Goal: Navigation & Orientation: Find specific page/section

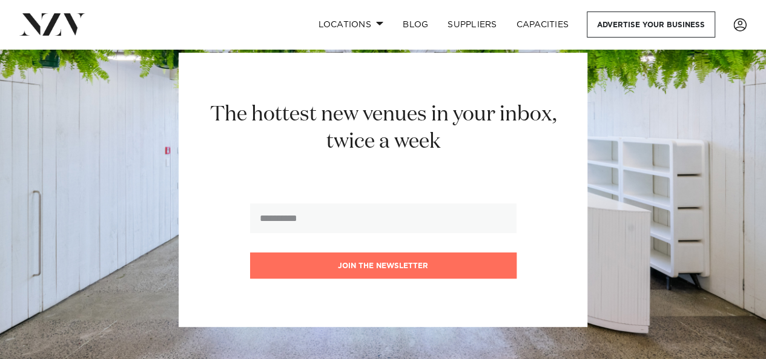
scroll to position [11626, 0]
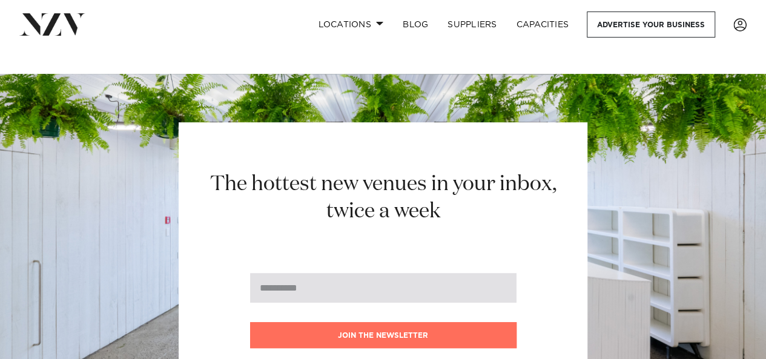
click at [318, 273] on input "email" at bounding box center [383, 288] width 266 height 30
type input "**********"
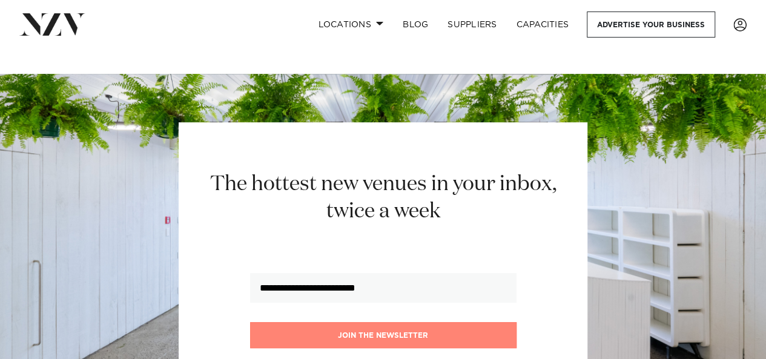
click at [417, 322] on button "Join the newsletter" at bounding box center [383, 335] width 266 height 26
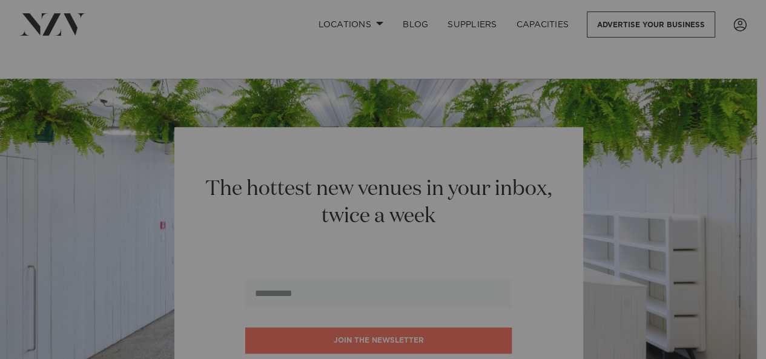
scroll to position [11639, 0]
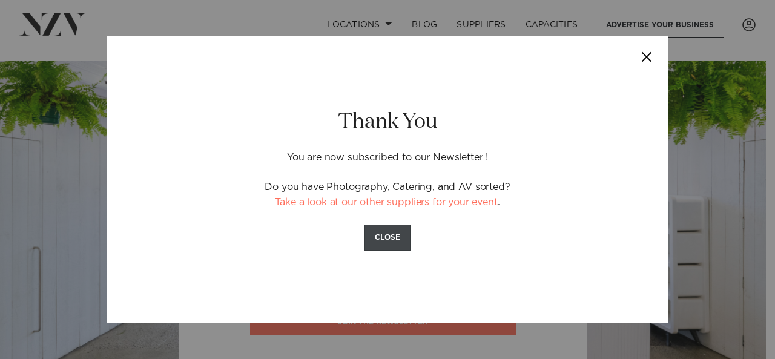
click at [393, 239] on button "CLOSE" at bounding box center [387, 238] width 46 height 26
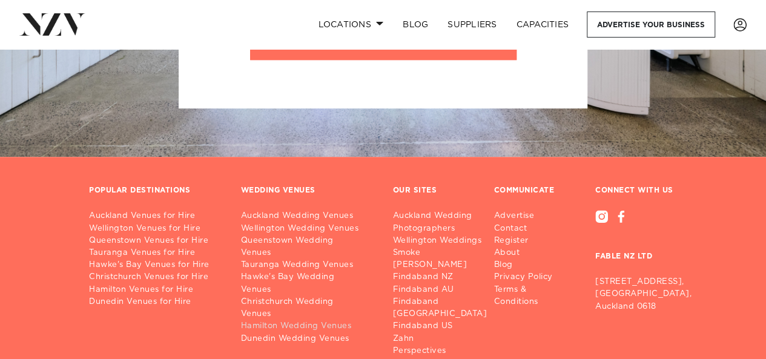
scroll to position [11853, 0]
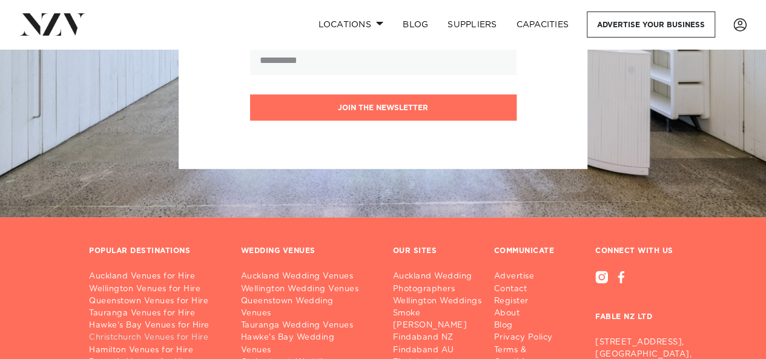
click at [202, 332] on link "Christchurch Venues for Hire" at bounding box center [155, 338] width 133 height 12
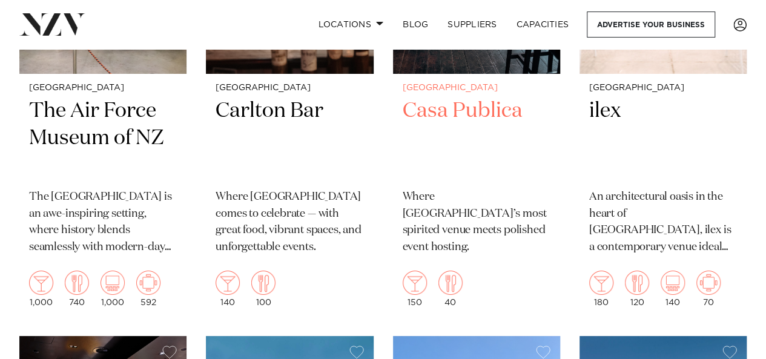
scroll to position [2179, 0]
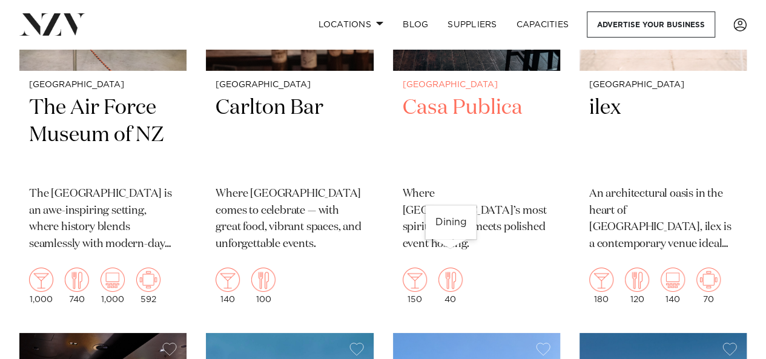
click at [453, 268] on img at bounding box center [450, 280] width 24 height 24
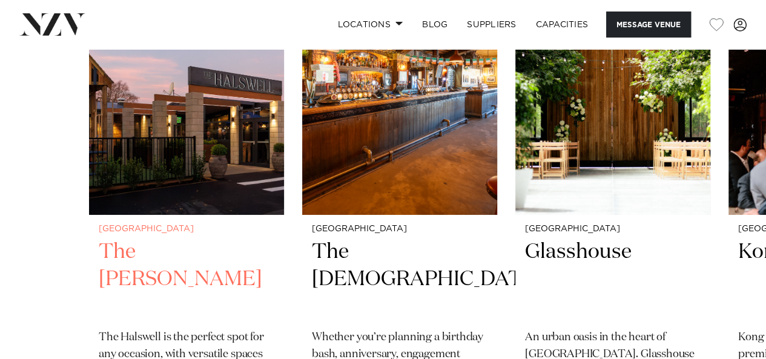
scroll to position [1937, 0]
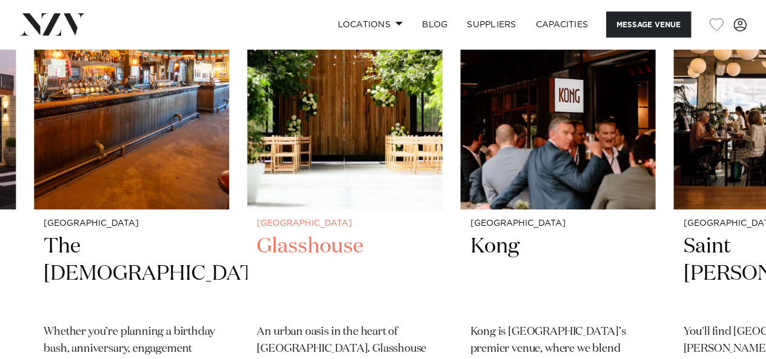
click at [327, 166] on img "3 / 16" at bounding box center [344, 78] width 195 height 261
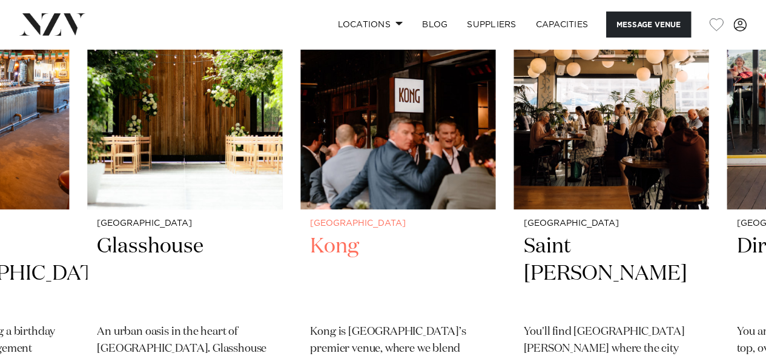
click at [439, 157] on img "4 / 16" at bounding box center [397, 78] width 195 height 261
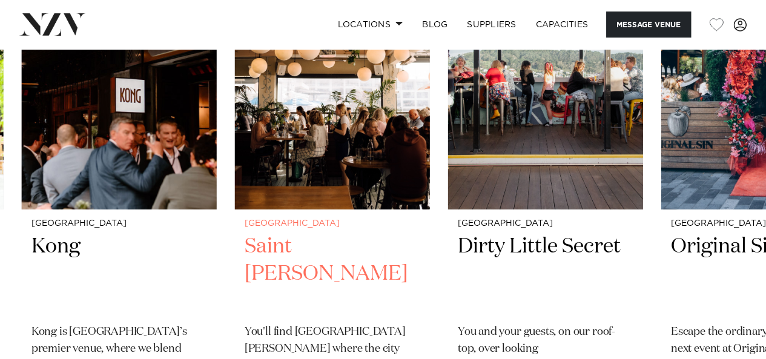
click at [367, 165] on img "5 / 16" at bounding box center [332, 78] width 195 height 261
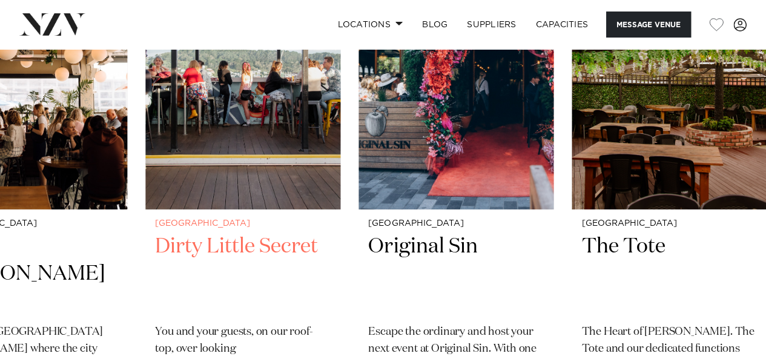
click at [311, 156] on img "6 / 16" at bounding box center [242, 78] width 195 height 261
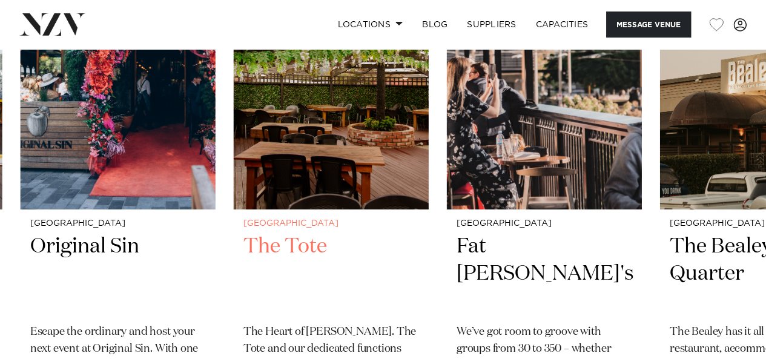
click at [317, 188] on img "8 / 16" at bounding box center [331, 78] width 195 height 261
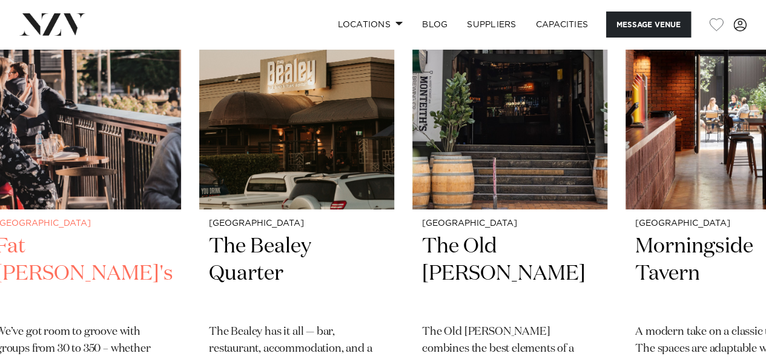
click at [0, 194] on img "9 / 16" at bounding box center [83, 78] width 195 height 261
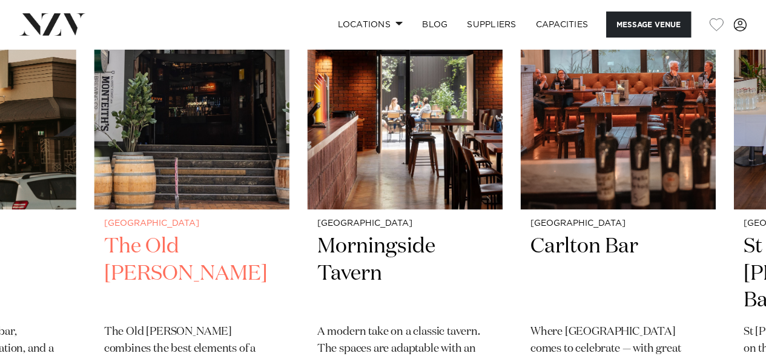
click at [96, 209] on link "Wellington The Old Bailey The Old Bailey combines the best elements of a classi…" at bounding box center [191, 200] width 195 height 504
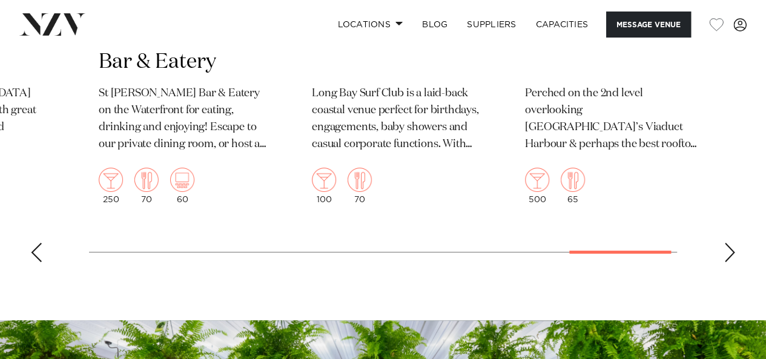
scroll to position [2179, 0]
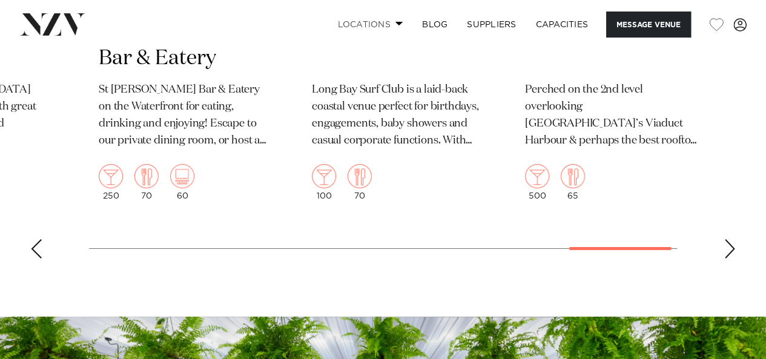
click at [396, 25] on span at bounding box center [399, 23] width 8 height 4
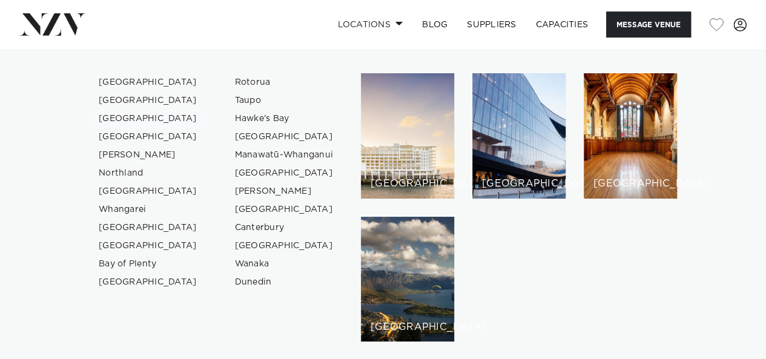
click at [140, 117] on link "[GEOGRAPHIC_DATA]" at bounding box center [148, 119] width 118 height 18
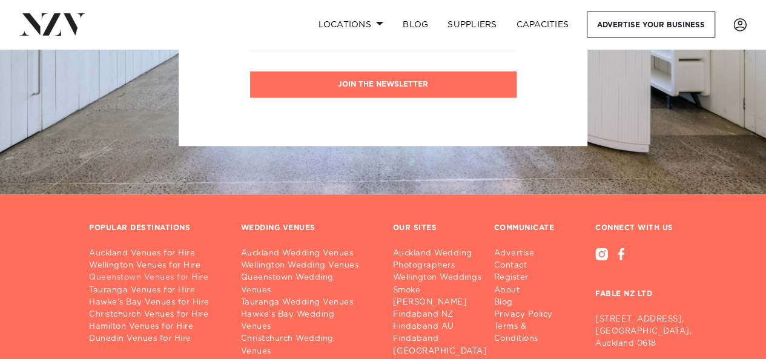
scroll to position [5360, 0]
